Goal: Find specific page/section: Find specific page/section

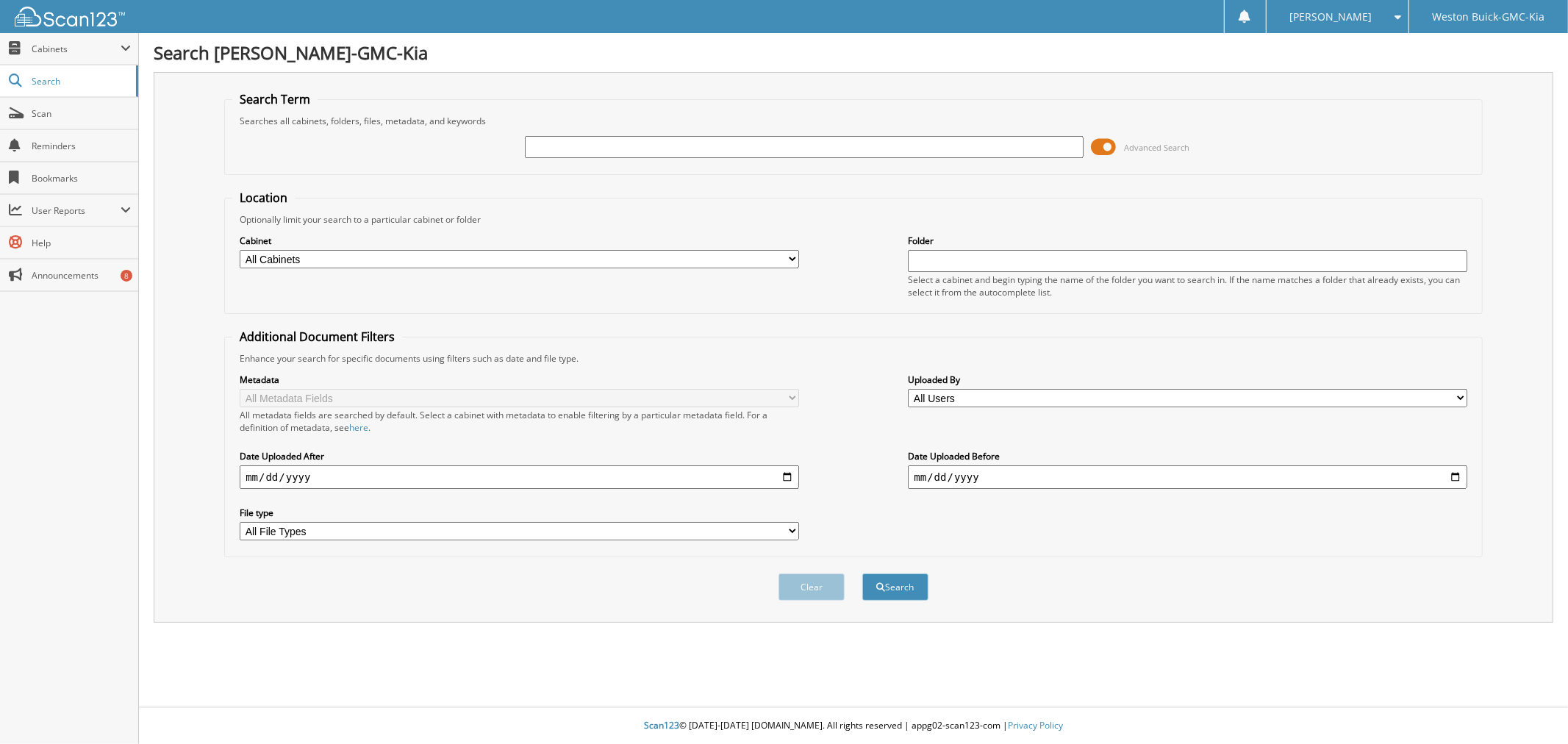
click at [872, 144] on input "text" at bounding box center [804, 147] width 559 height 22
type input "WHOLESALE"
click at [862, 573] on button "Search" at bounding box center [895, 587] width 66 height 28
click at [730, 145] on input "text" at bounding box center [804, 147] width 559 height 22
type input "CROSSPOINT"
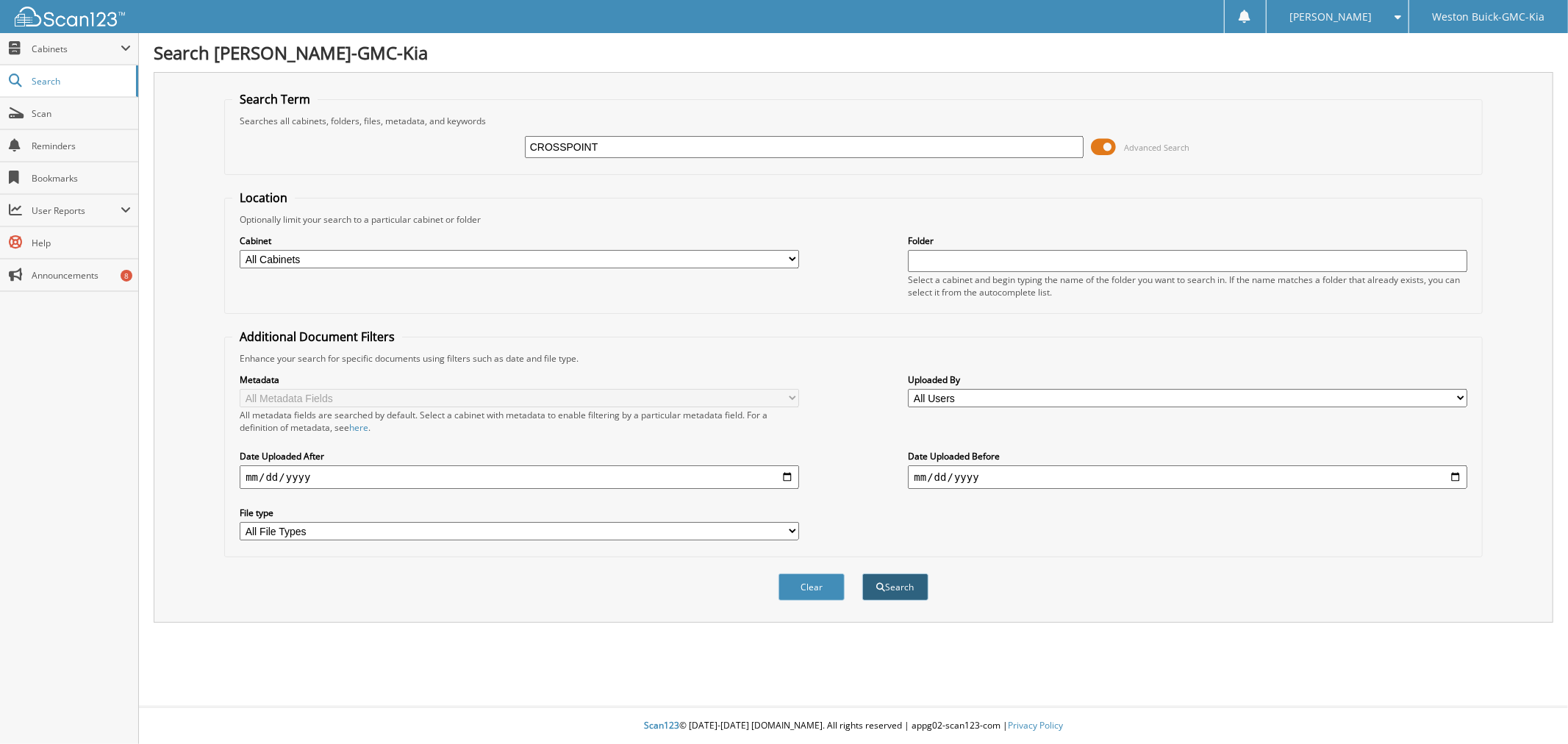
click at [912, 577] on button "Search" at bounding box center [895, 587] width 66 height 28
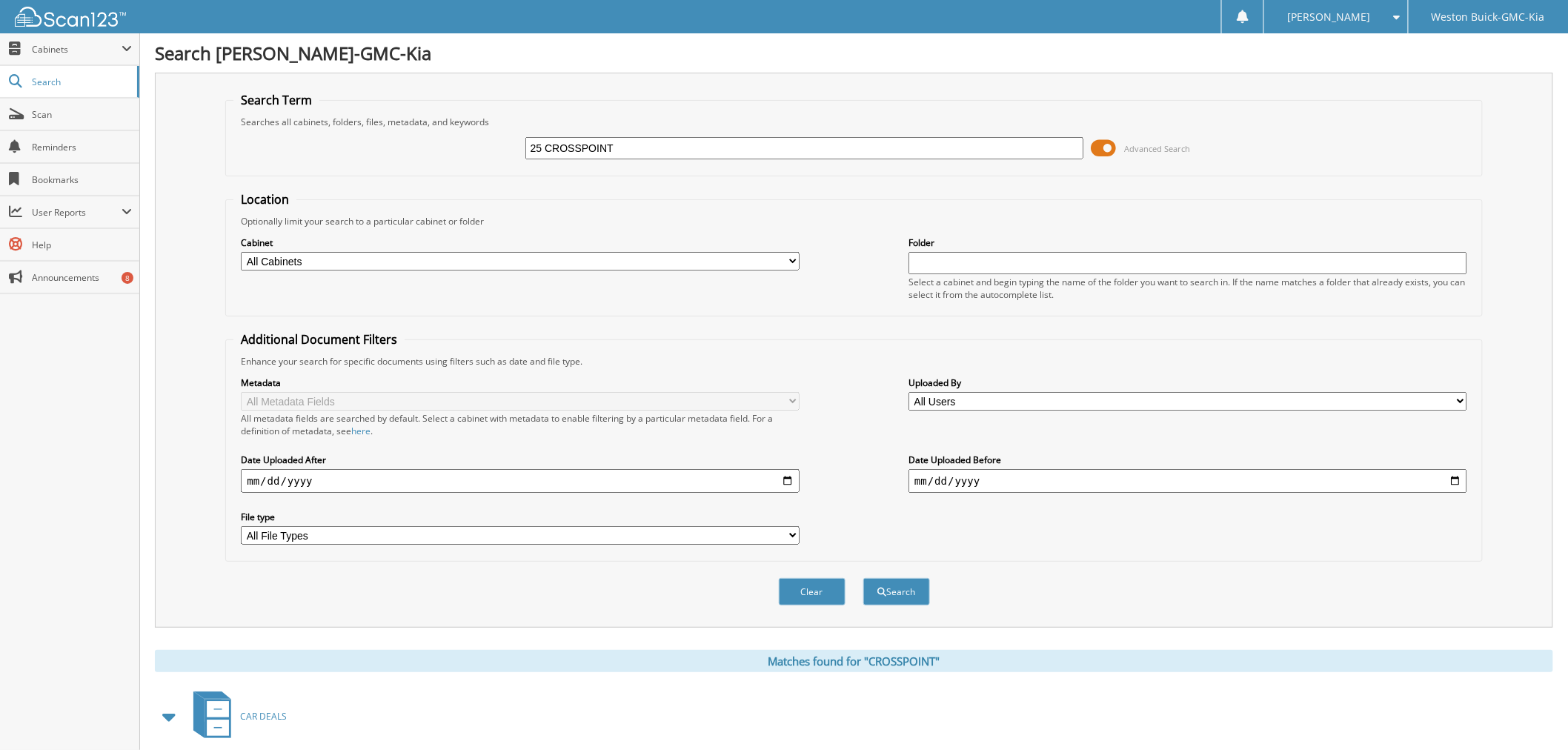
click at [910, 141] on input "25 CROSSPOINT" at bounding box center [804, 148] width 558 height 22
type input "25 CROSSPOINT"
click at [863, 578] on button "Search" at bounding box center [897, 591] width 67 height 28
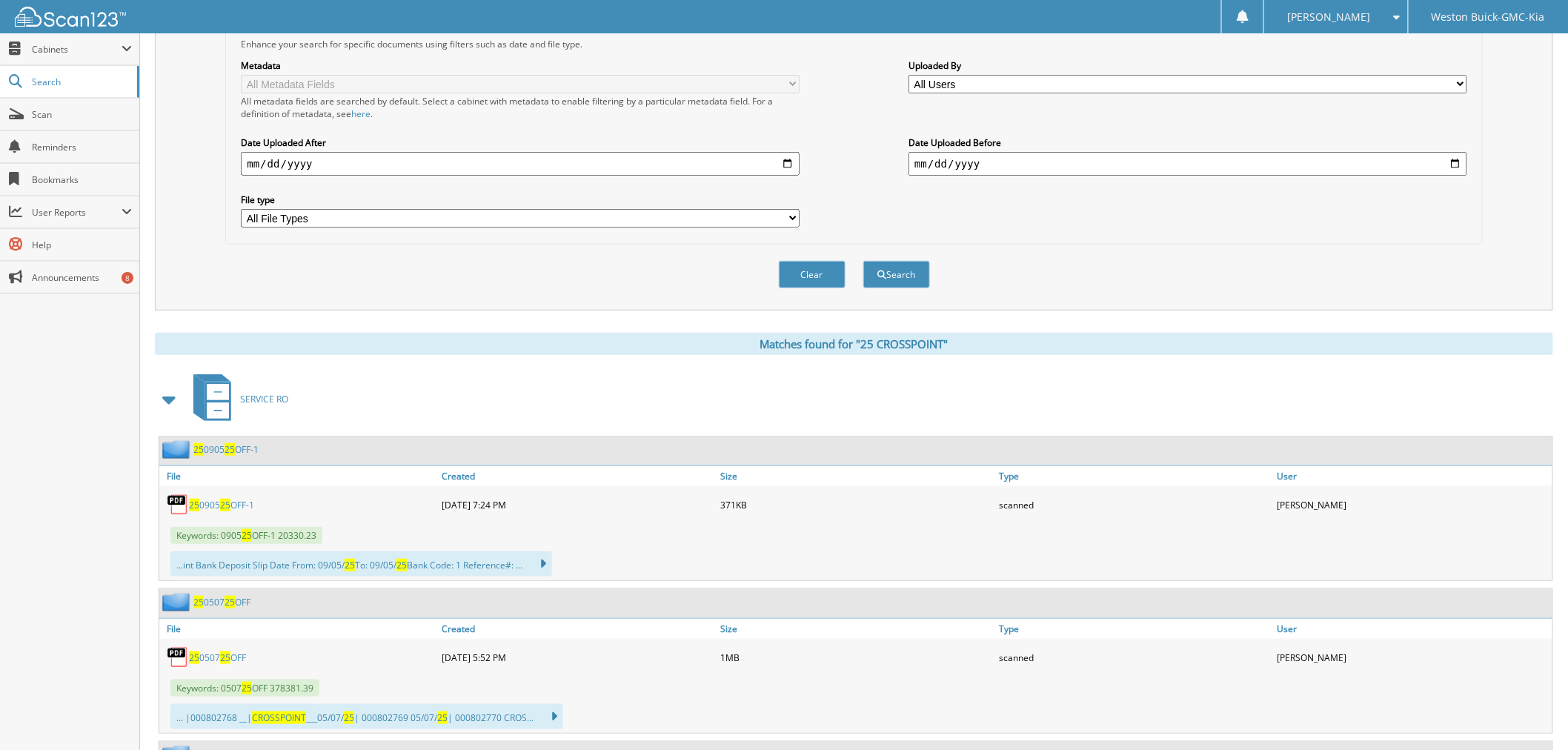
scroll to position [329, 0]
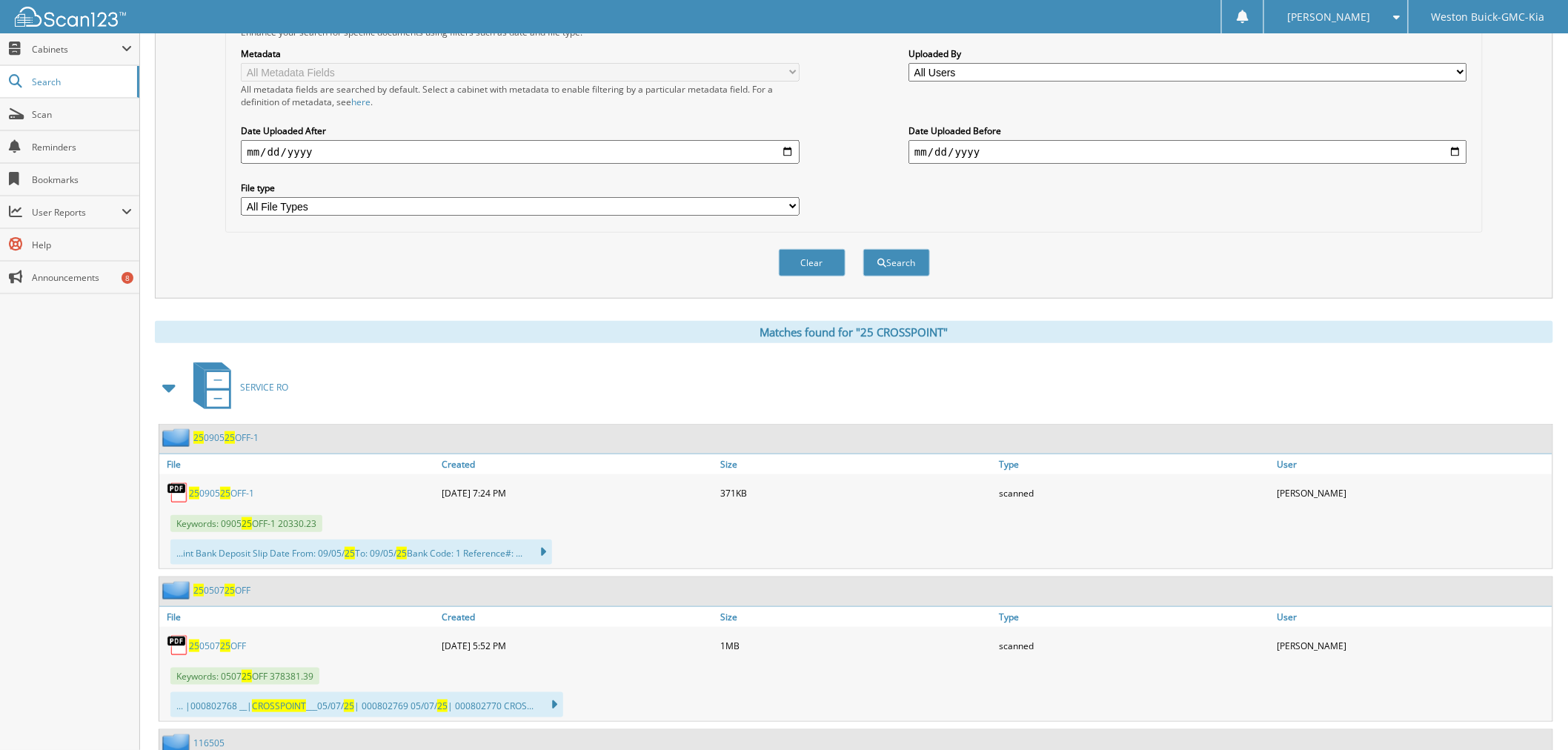
click at [203, 487] on link "25 0905 25 OFF-1" at bounding box center [221, 493] width 65 height 13
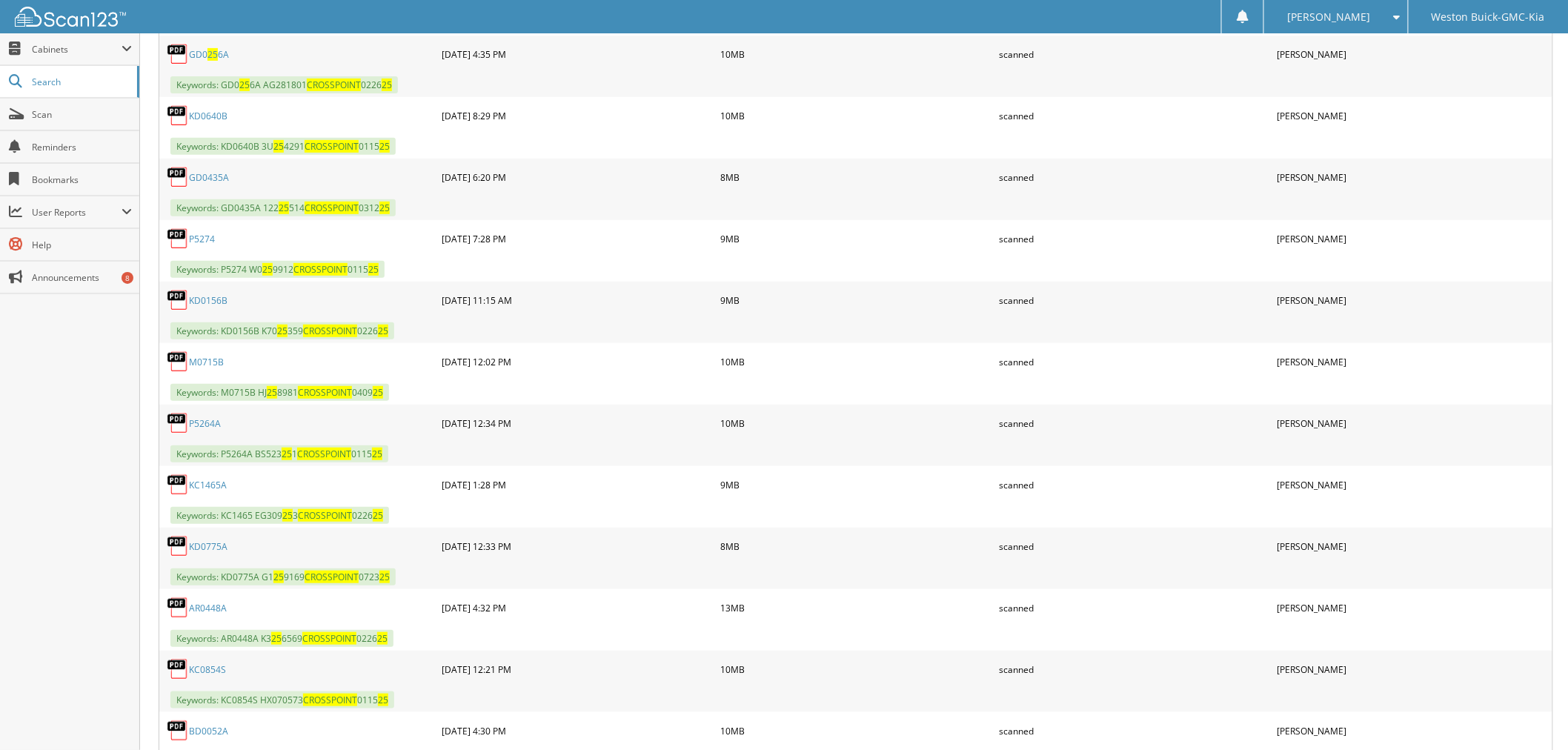
scroll to position [2552, 0]
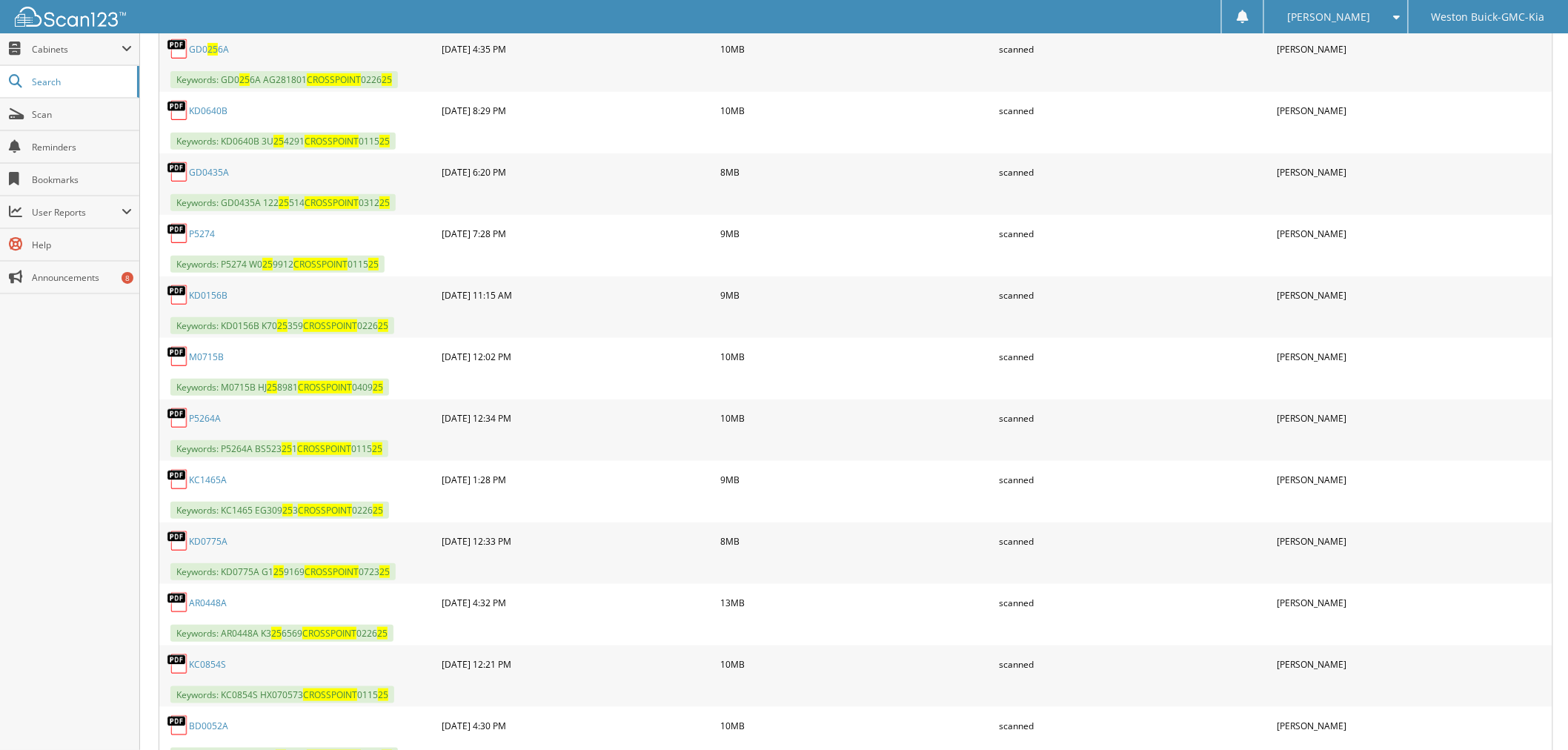
click at [197, 535] on link "KD0775A" at bounding box center [208, 541] width 39 height 13
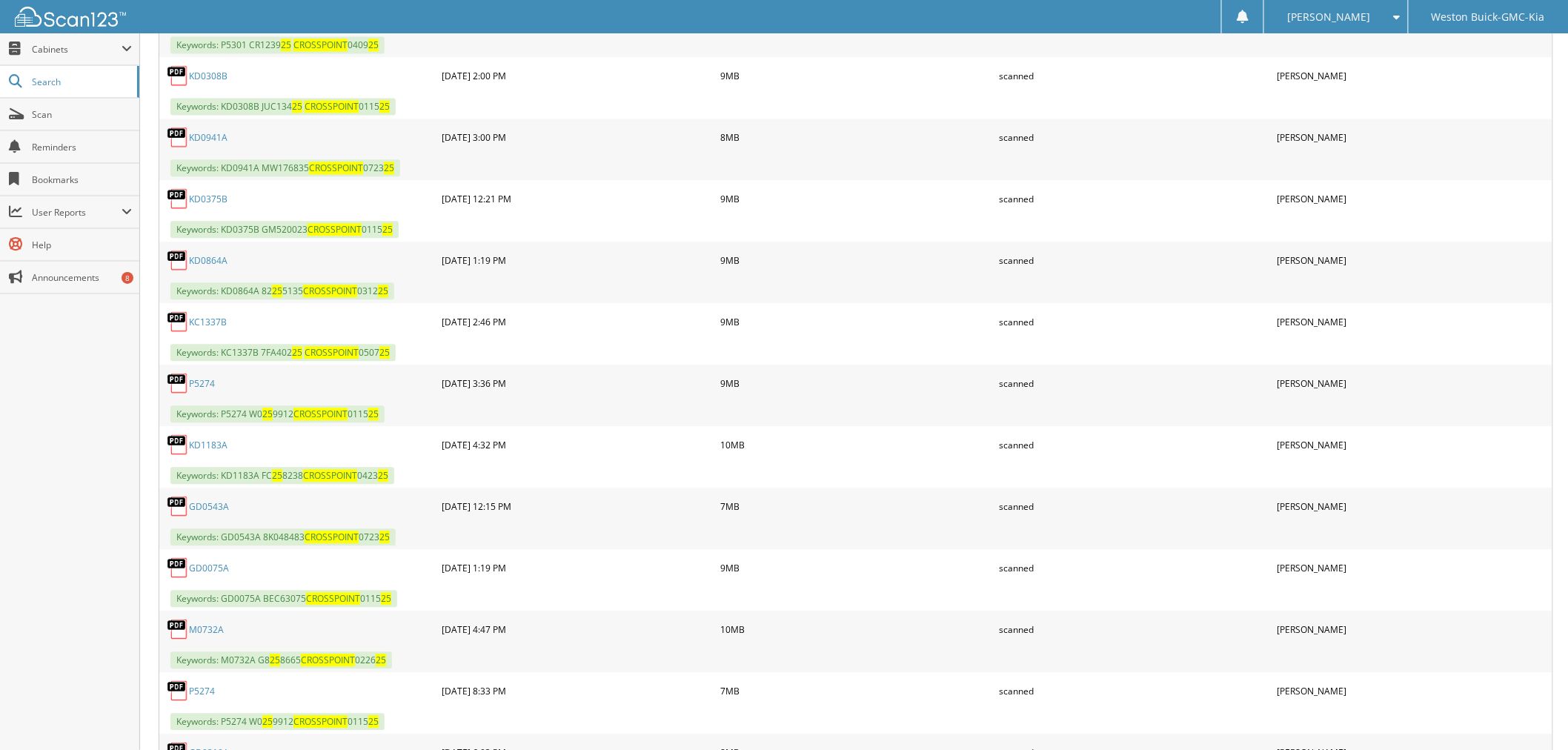
scroll to position [3706, 0]
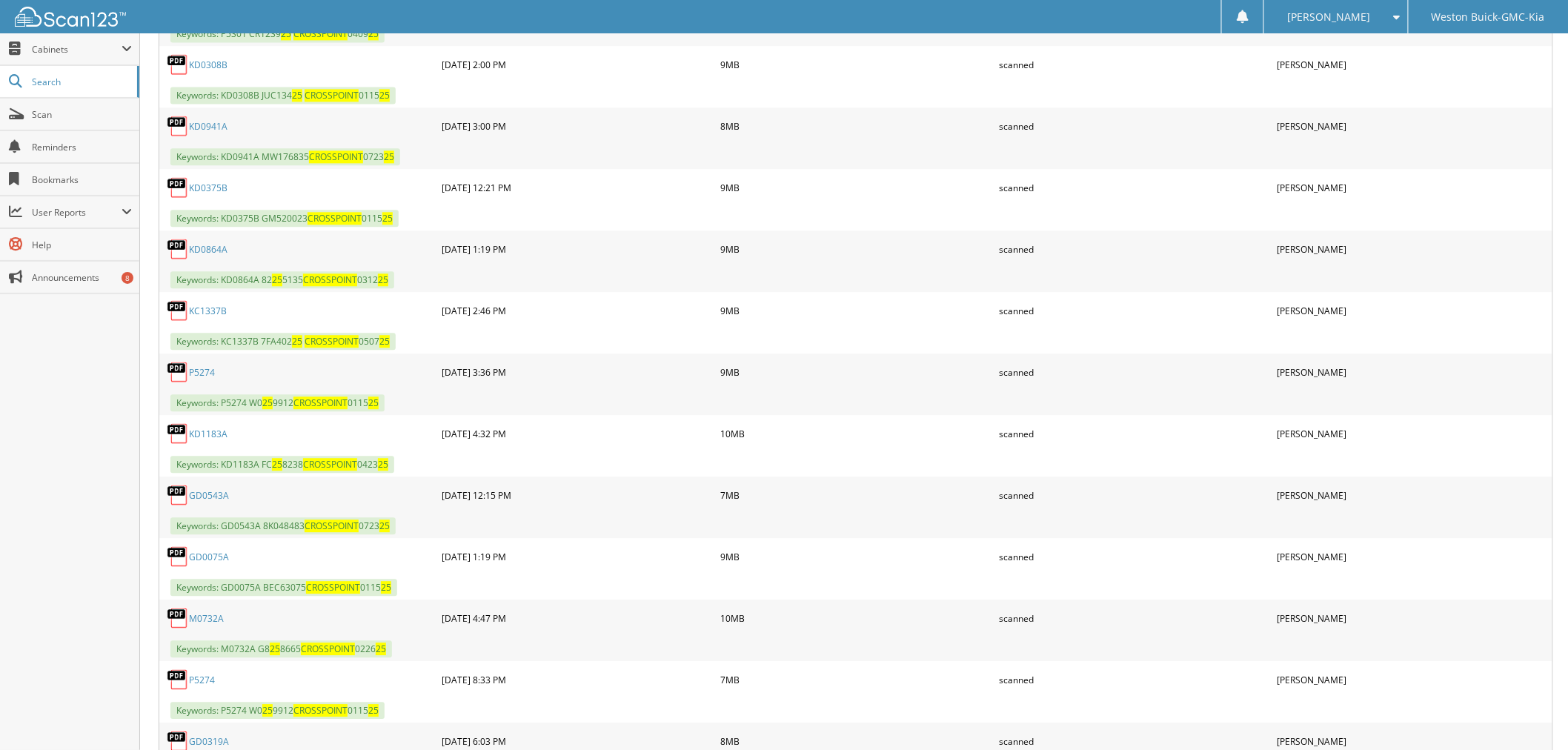
click at [211, 489] on link "GD0543A" at bounding box center [209, 495] width 40 height 13
